Goal: Navigation & Orientation: Go to known website

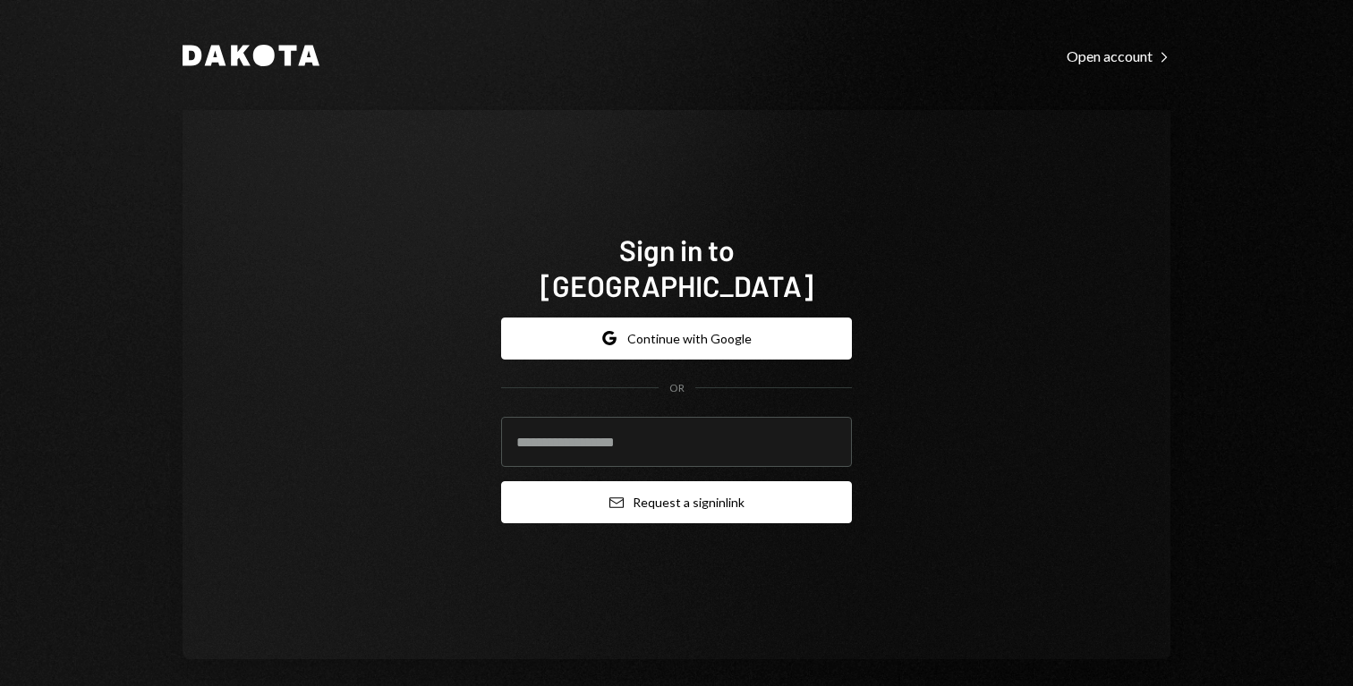
type input "**********"
click at [648, 487] on button "Email Request a sign in link" at bounding box center [676, 502] width 351 height 42
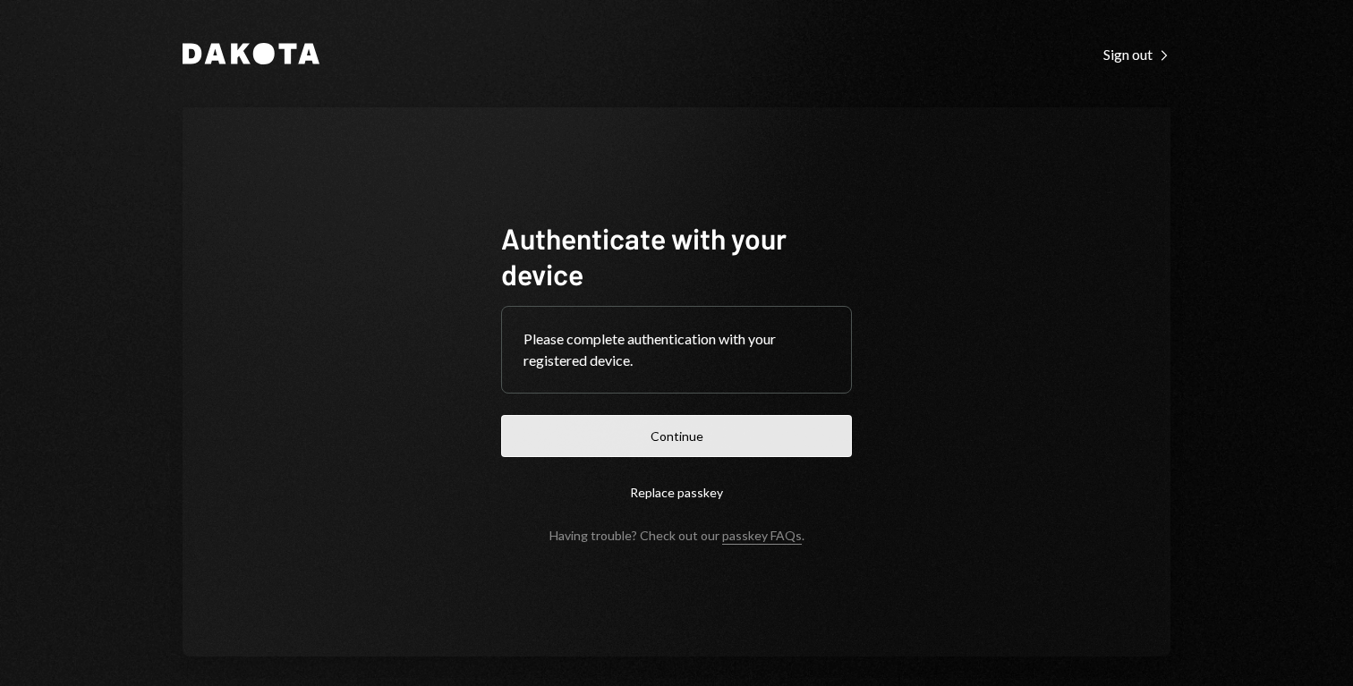
click at [667, 423] on button "Continue" at bounding box center [676, 436] width 351 height 42
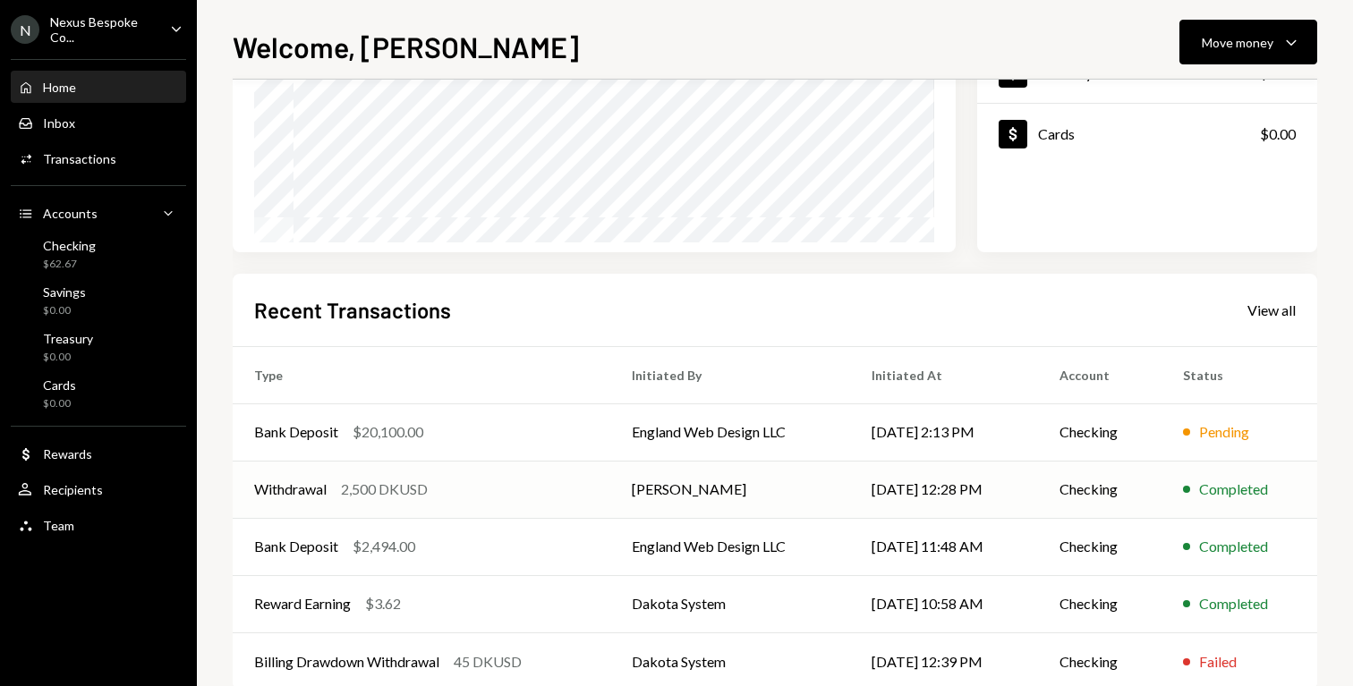
scroll to position [297, 0]
